Goal: Transaction & Acquisition: Purchase product/service

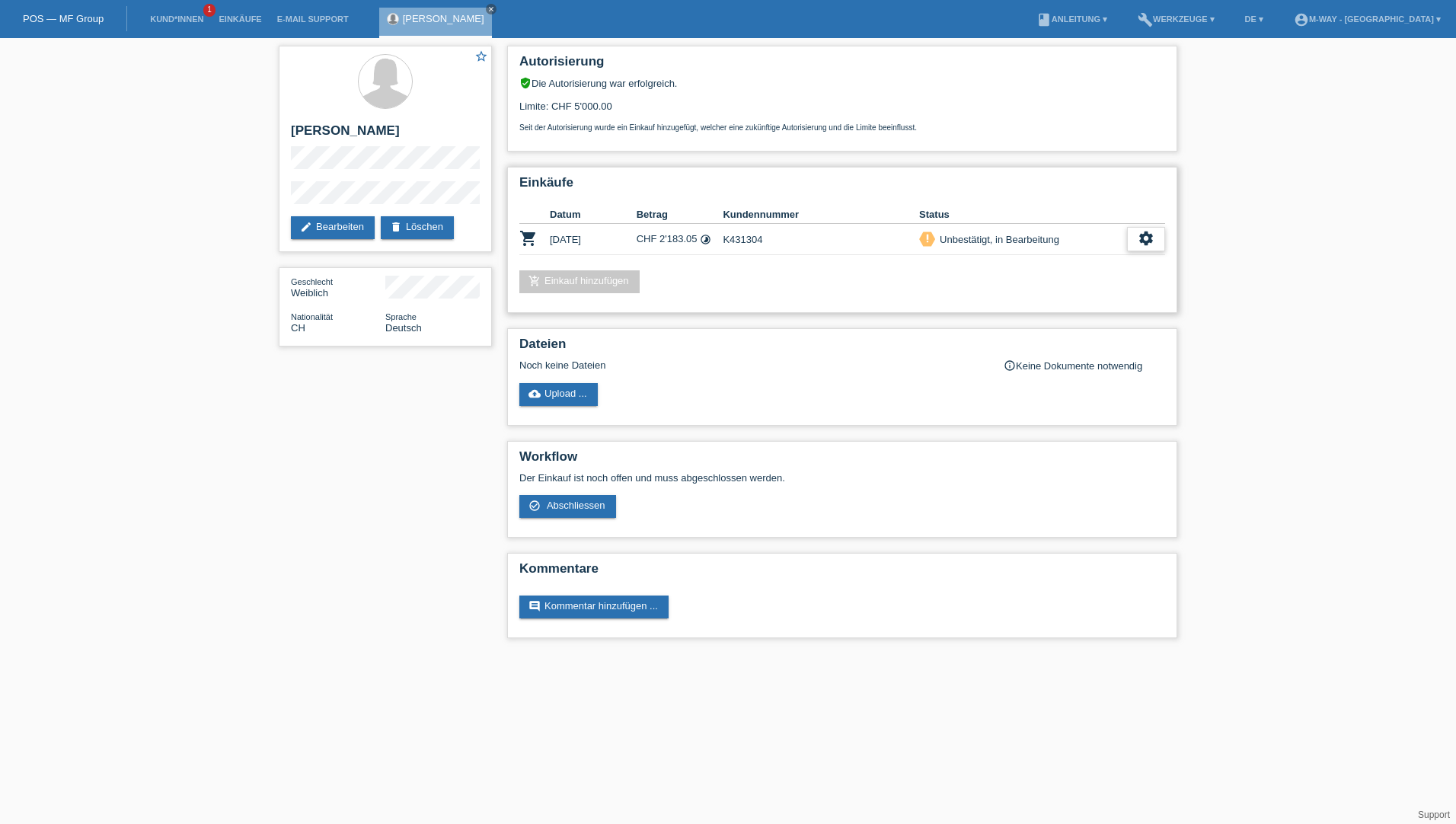
click at [1153, 244] on icon "settings" at bounding box center [1146, 238] width 17 height 17
click at [1025, 304] on span "Abschliessen" at bounding box center [1023, 308] width 63 height 18
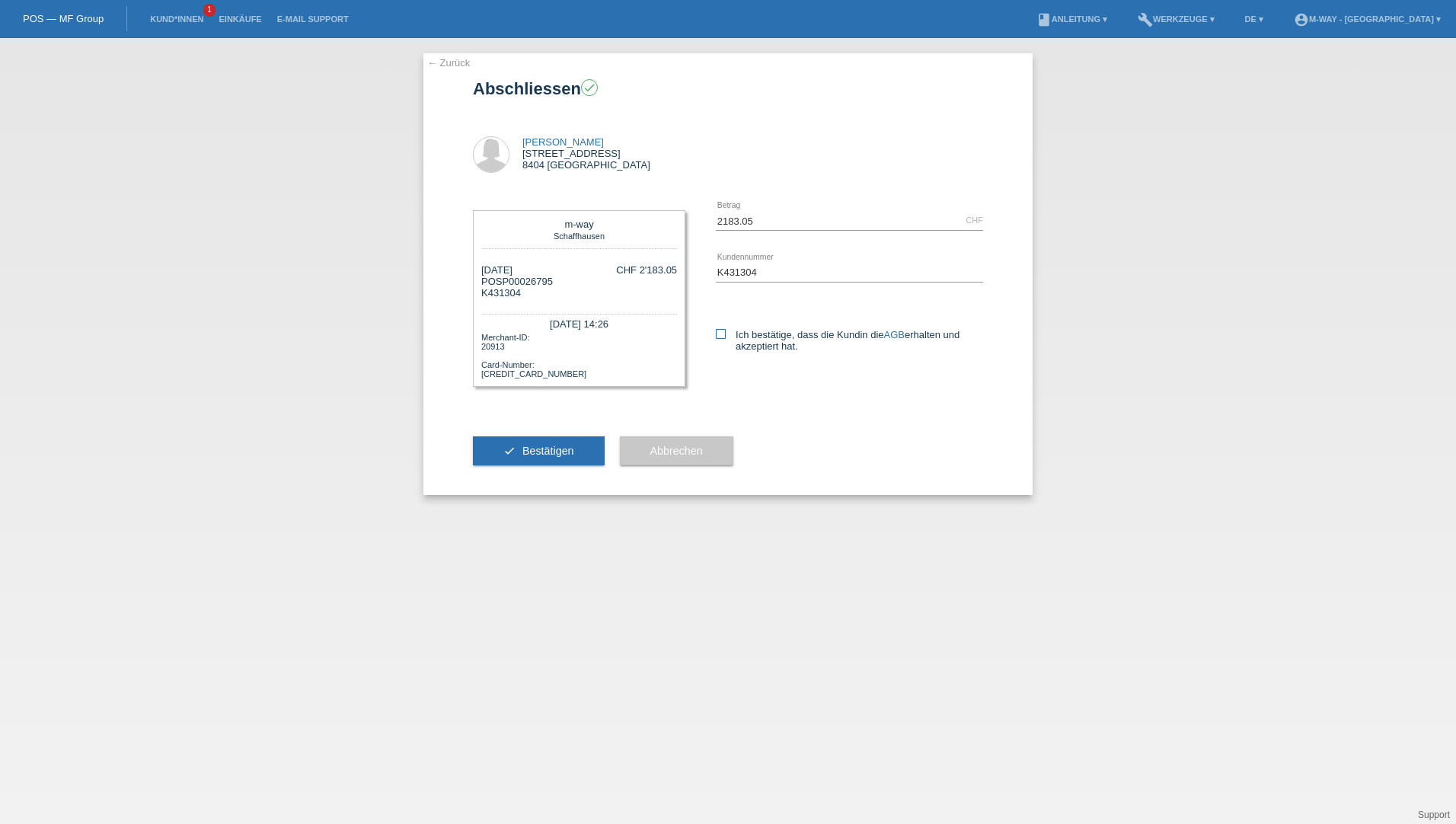
click at [722, 337] on icon at bounding box center [721, 333] width 10 height 10
click at [722, 337] on input "Ich bestätige, dass die Kundin die AGB erhalten und akzeptiert hat." at bounding box center [721, 333] width 10 height 10
checkbox input "true"
click at [515, 449] on button "check Bestätigen" at bounding box center [539, 450] width 132 height 29
